Goal: Complete application form

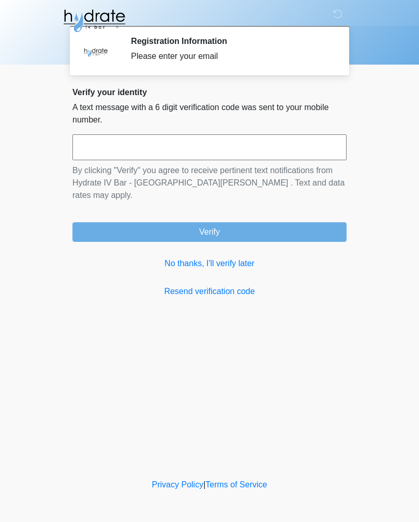
click at [290, 148] on input "text" at bounding box center [209, 147] width 274 height 26
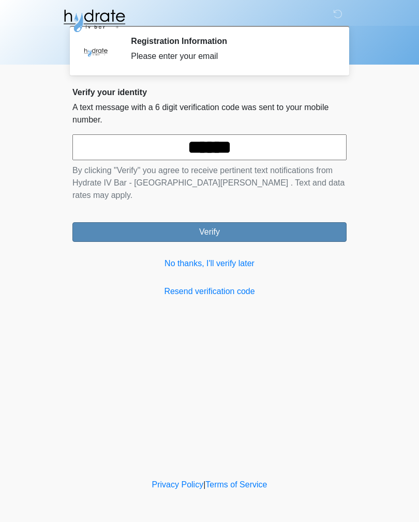
type input "******"
click at [271, 222] on button "Verify" at bounding box center [209, 232] width 274 height 20
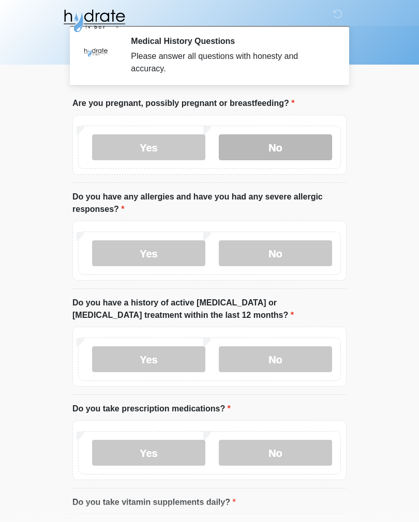
click at [298, 157] on label "No" at bounding box center [275, 147] width 113 height 26
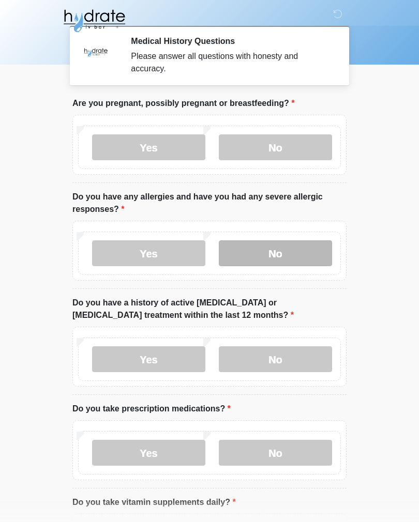
click at [303, 255] on label "No" at bounding box center [275, 253] width 113 height 26
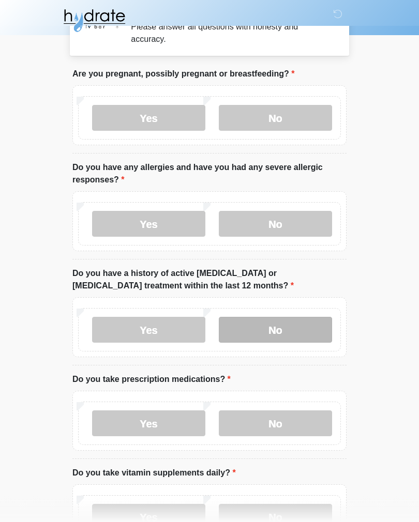
click at [312, 332] on label "No" at bounding box center [275, 330] width 113 height 26
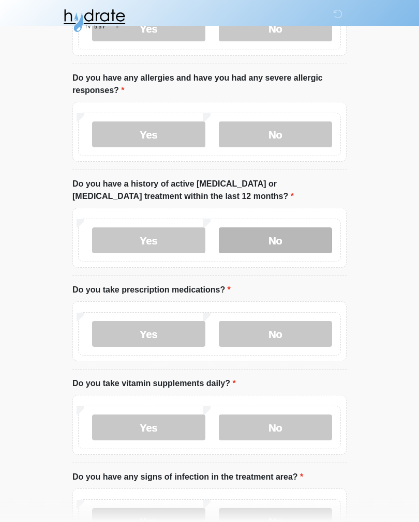
scroll to position [119, 0]
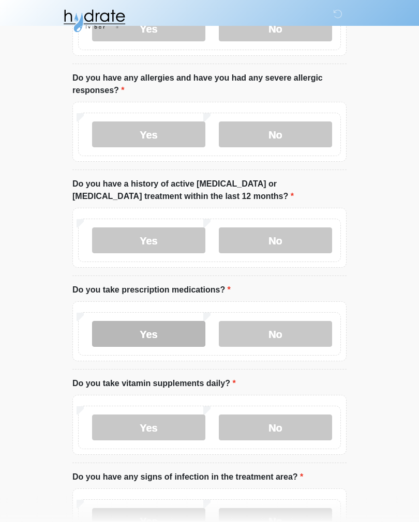
click at [124, 332] on label "Yes" at bounding box center [148, 334] width 113 height 26
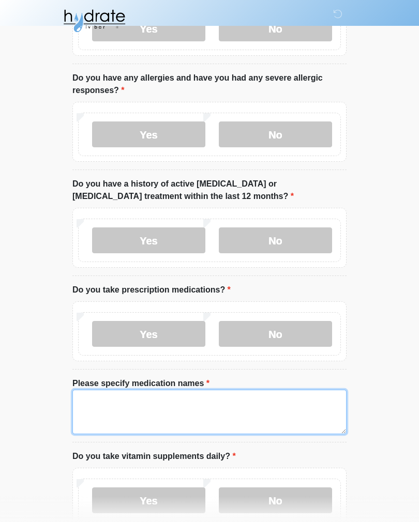
click at [103, 415] on textarea "Please specify medication names" at bounding box center [209, 412] width 274 height 44
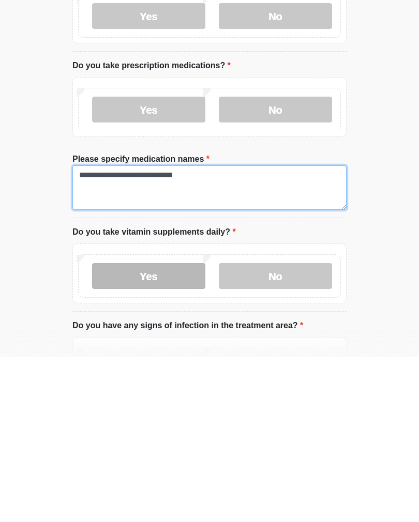
type textarea "**********"
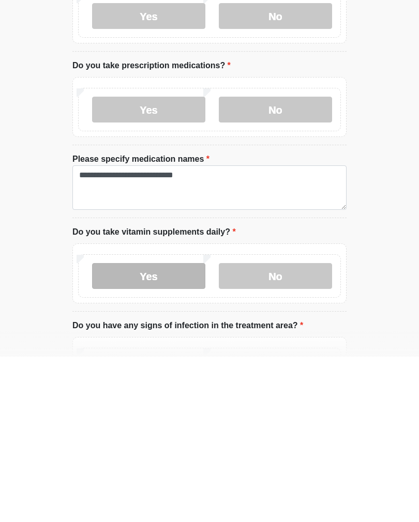
click at [176, 429] on label "Yes" at bounding box center [148, 442] width 113 height 26
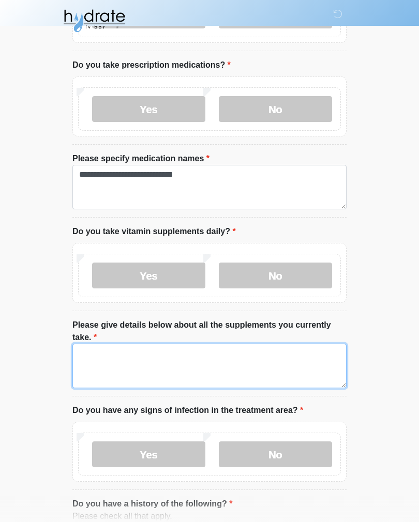
click at [276, 368] on textarea "Please give details below about all the supplements you currently take." at bounding box center [209, 366] width 274 height 44
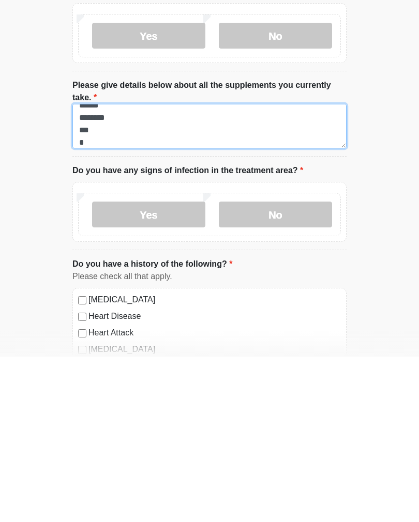
scroll to position [33, 0]
click at [220, 269] on textarea "**********" at bounding box center [209, 291] width 274 height 44
click at [264, 269] on textarea "**********" at bounding box center [209, 291] width 274 height 44
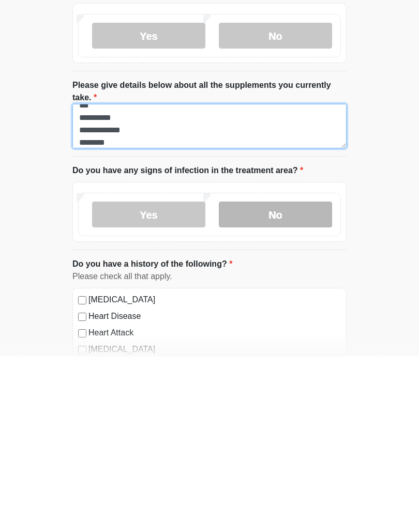
type textarea "**********"
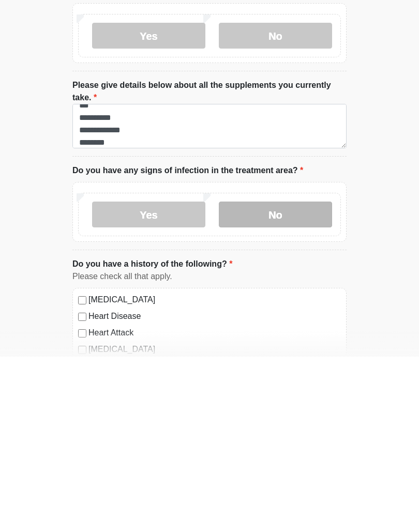
click at [307, 367] on label "No" at bounding box center [275, 380] width 113 height 26
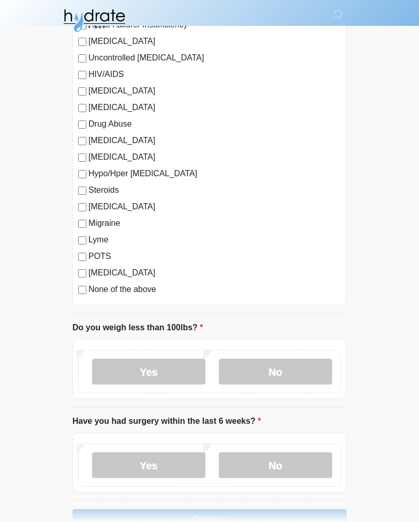
scroll to position [1129, 0]
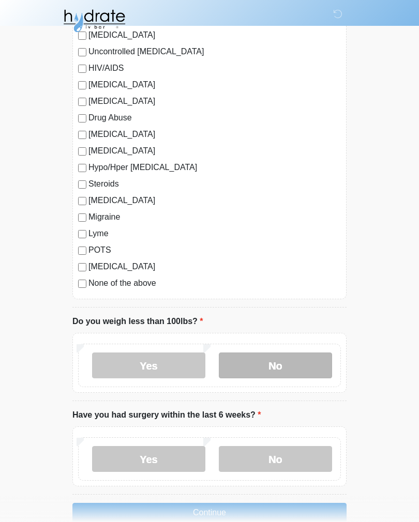
click at [302, 362] on label "No" at bounding box center [275, 366] width 113 height 26
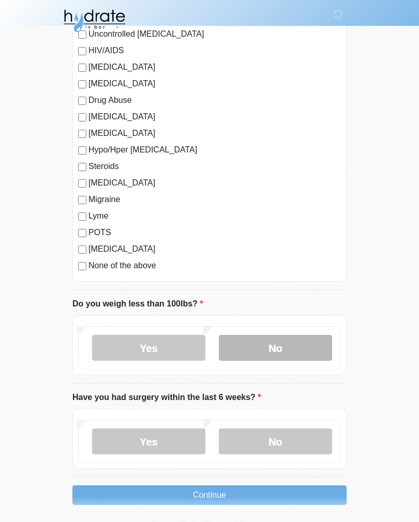
scroll to position [1167, 0]
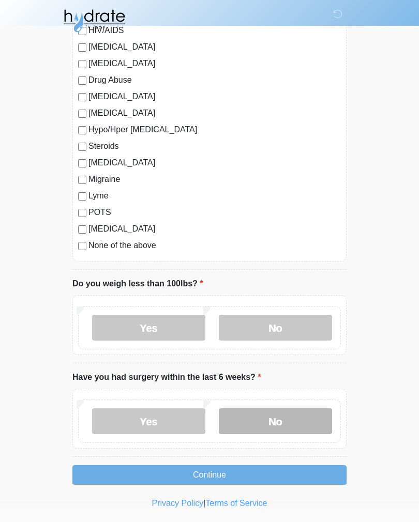
click at [300, 416] on label "No" at bounding box center [275, 421] width 113 height 26
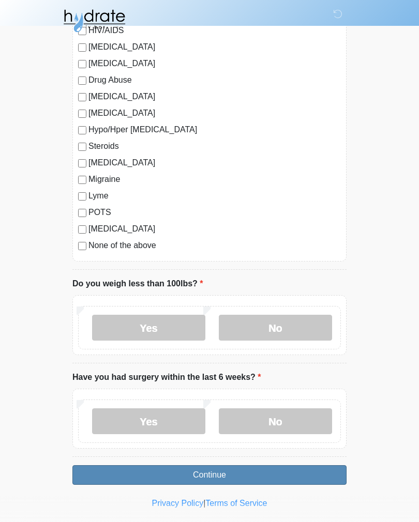
click at [136, 477] on button "Continue" at bounding box center [209, 475] width 274 height 20
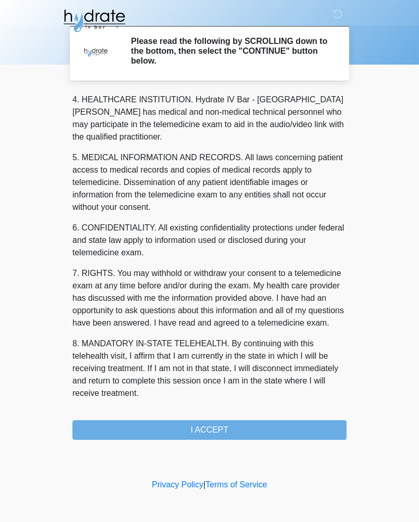
scroll to position [297, 0]
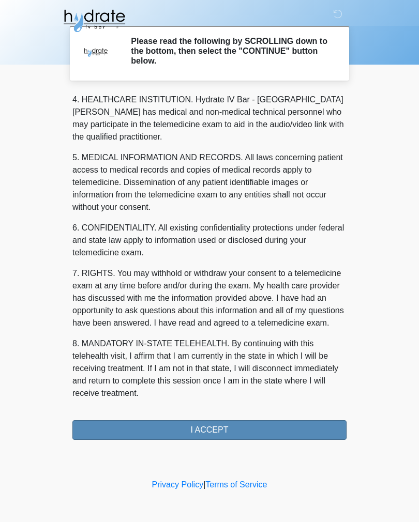
click at [115, 424] on button "I ACCEPT" at bounding box center [209, 430] width 274 height 20
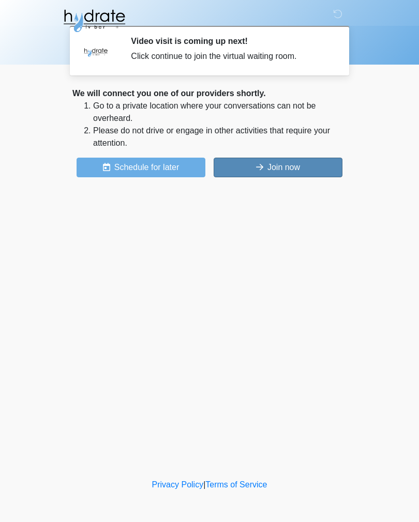
click at [302, 167] on button "Join now" at bounding box center [277, 168] width 129 height 20
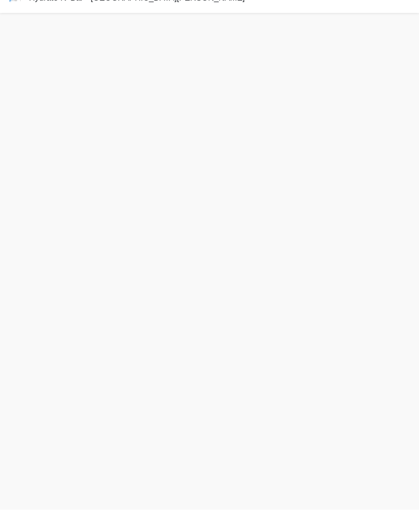
scroll to position [3, 0]
